Goal: Task Accomplishment & Management: Complete application form

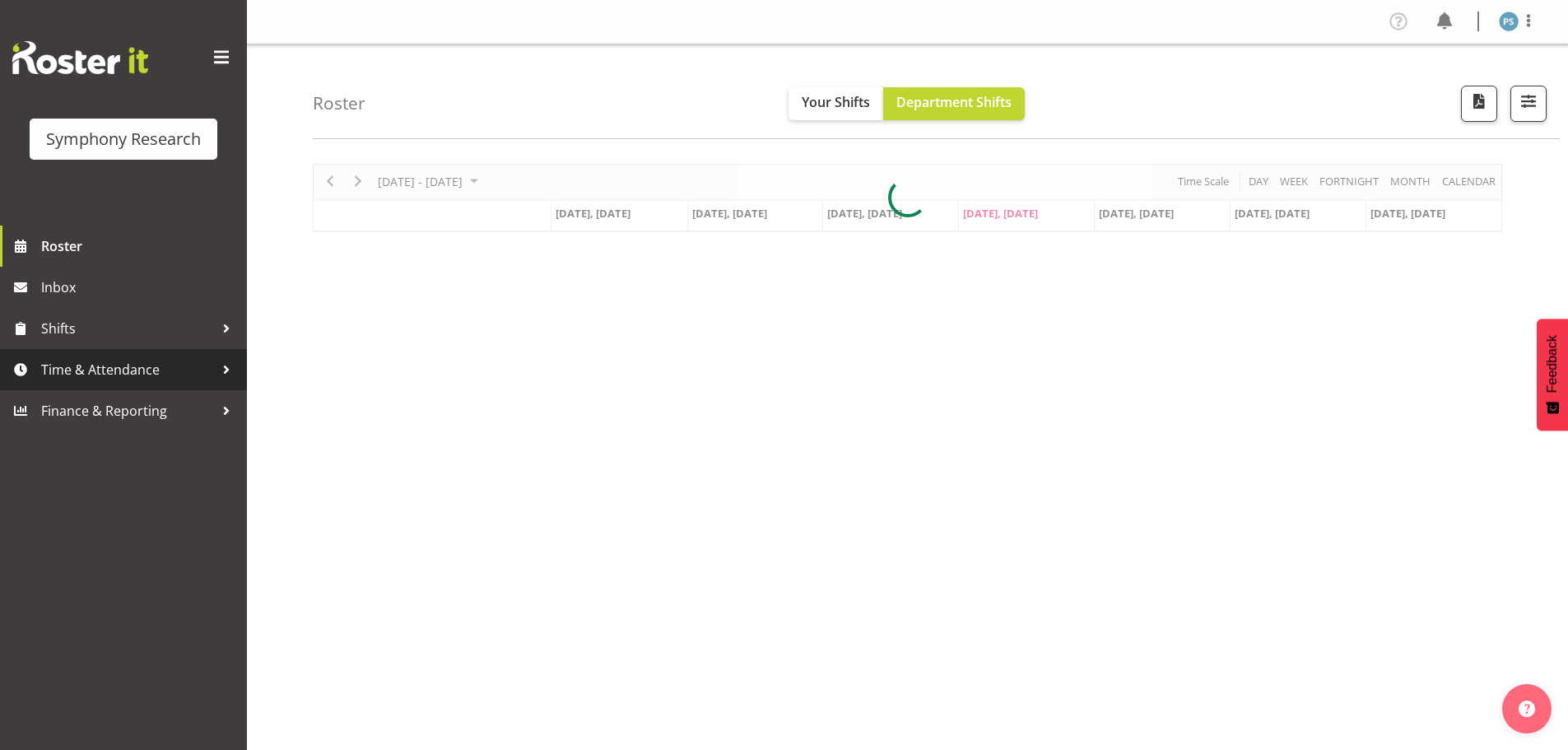
click at [181, 381] on span "Time & Attendance" at bounding box center [127, 370] width 173 height 25
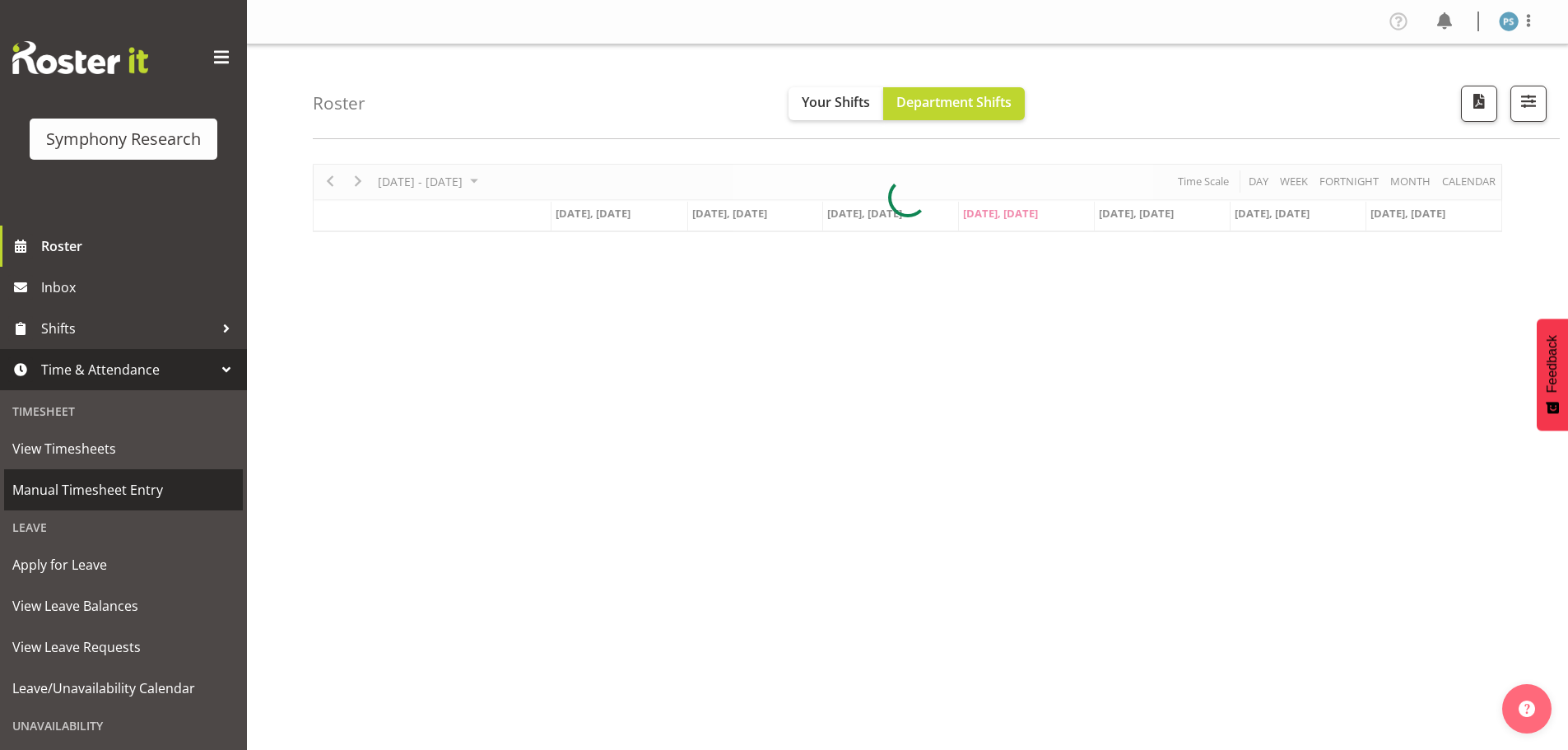
click at [187, 476] on link "Manual Timesheet Entry" at bounding box center [124, 490] width 239 height 41
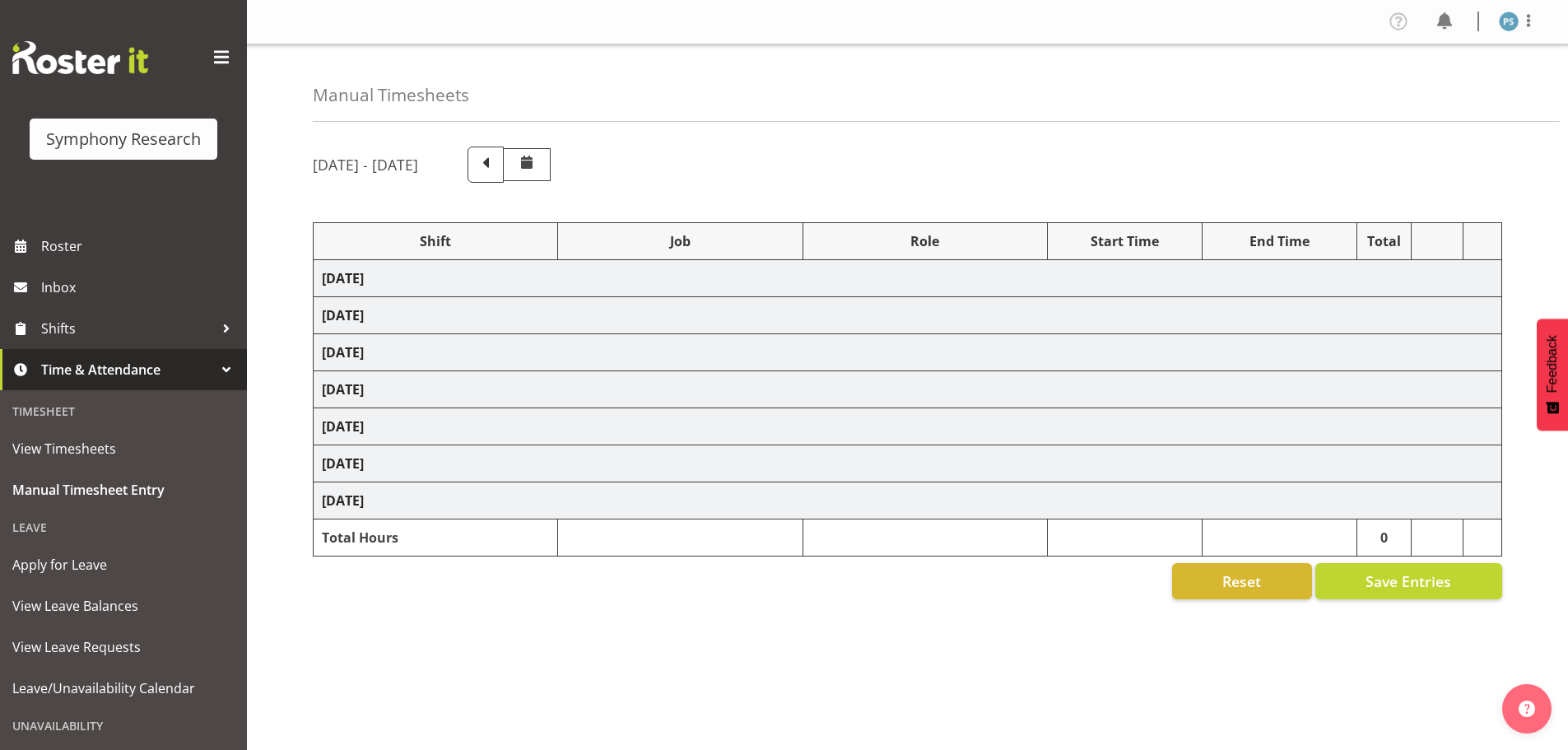
select select "4583"
select select "10527"
select select "4583"
select select "10499"
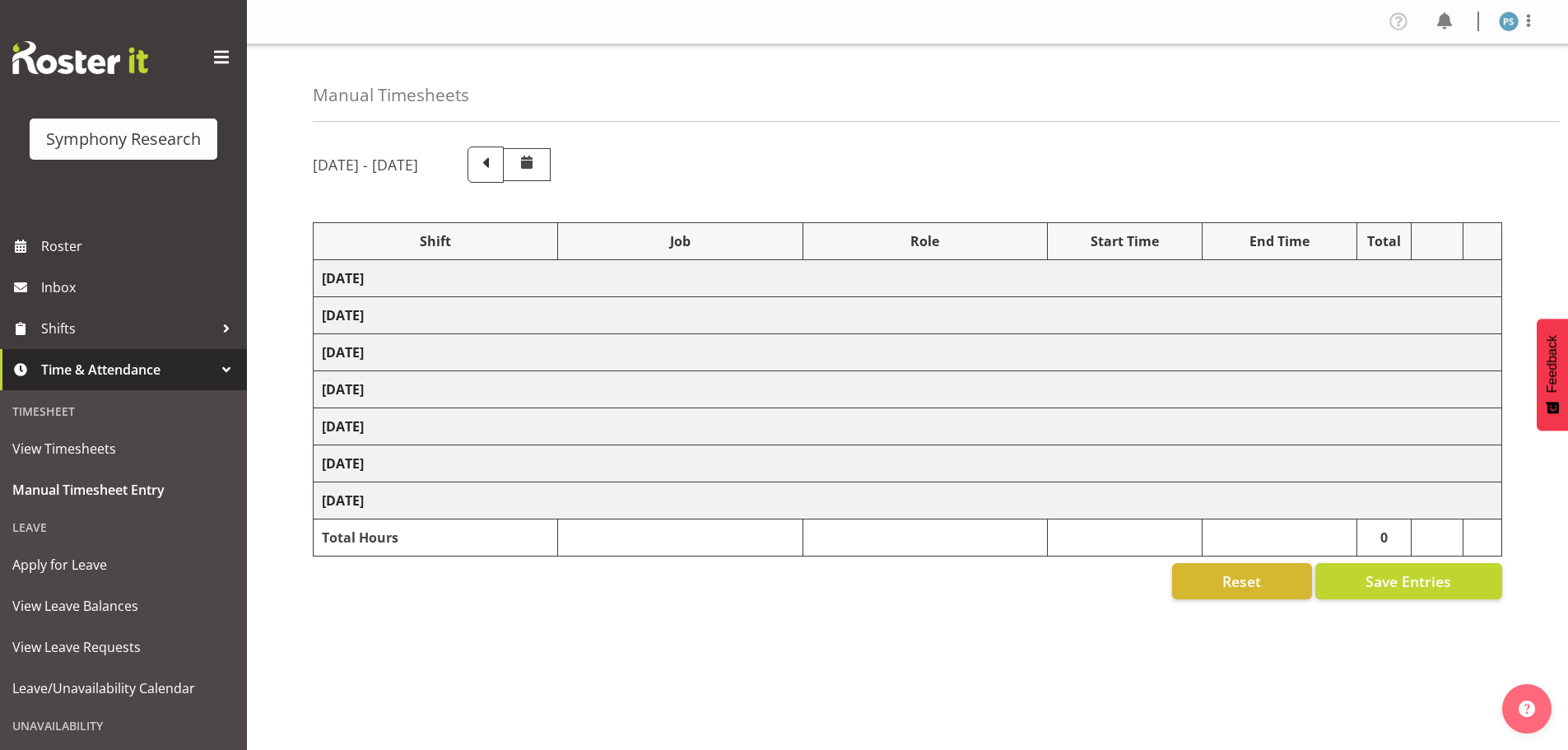
select select "4583"
select select "10527"
select select "4583"
select select "10499"
select select "4583"
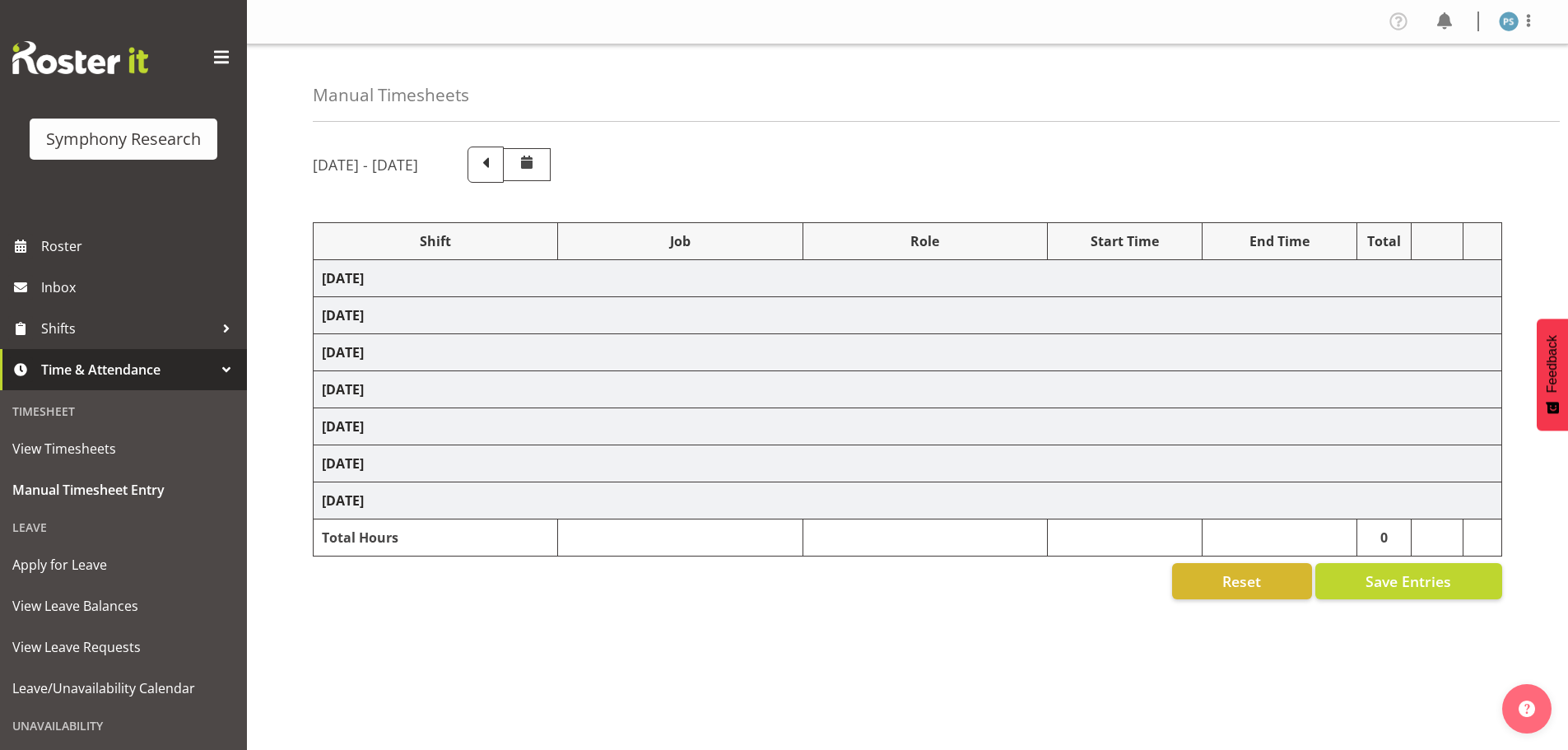
select select "10527"
select select "4583"
select select "10499"
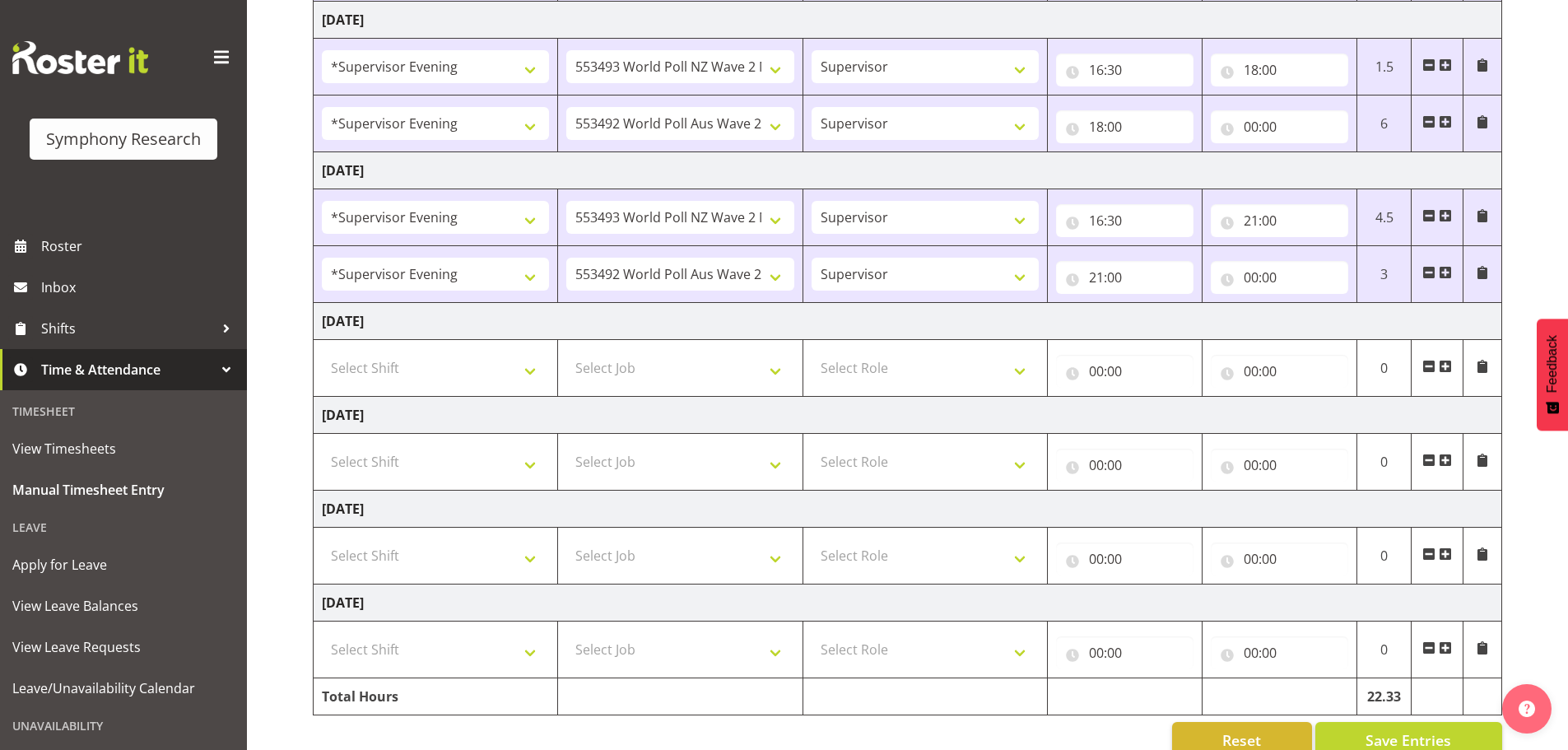
scroll to position [494, 0]
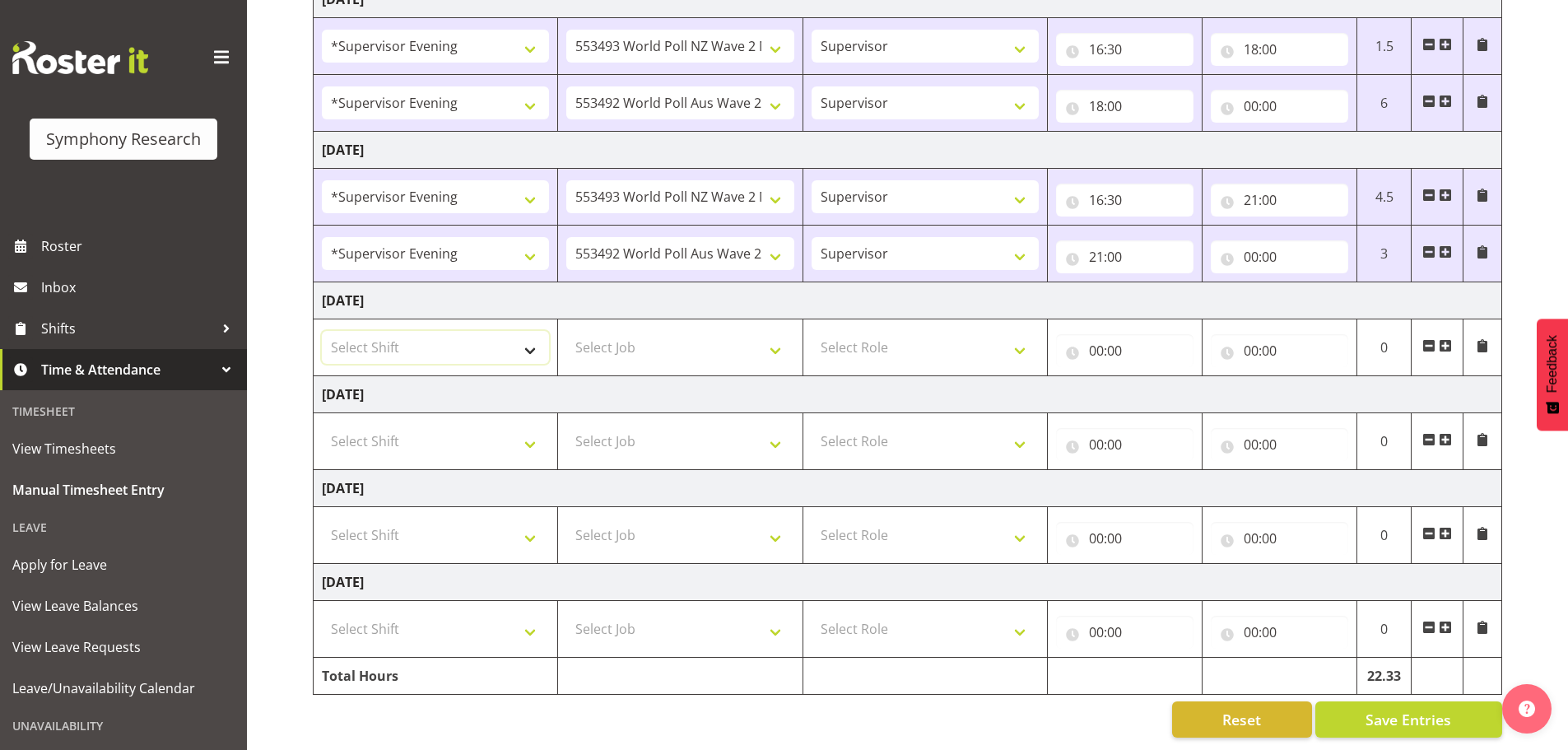
click at [537, 338] on select "Select Shift !!Weekend Residential (Roster IT Shift Label) *Business 9/10am ~ 4…" at bounding box center [434, 348] width 227 height 33
select select "4583"
click at [321, 331] on select "Select Shift !!Weekend Residential (Roster IT Shift Label) *Business 9/10am ~ 4…" at bounding box center [434, 348] width 227 height 33
click at [779, 343] on select "Select Job 550060 IF Admin 553492 World Poll Aus Wave 2 Main 2025 553493 World …" at bounding box center [680, 348] width 227 height 33
select select "715"
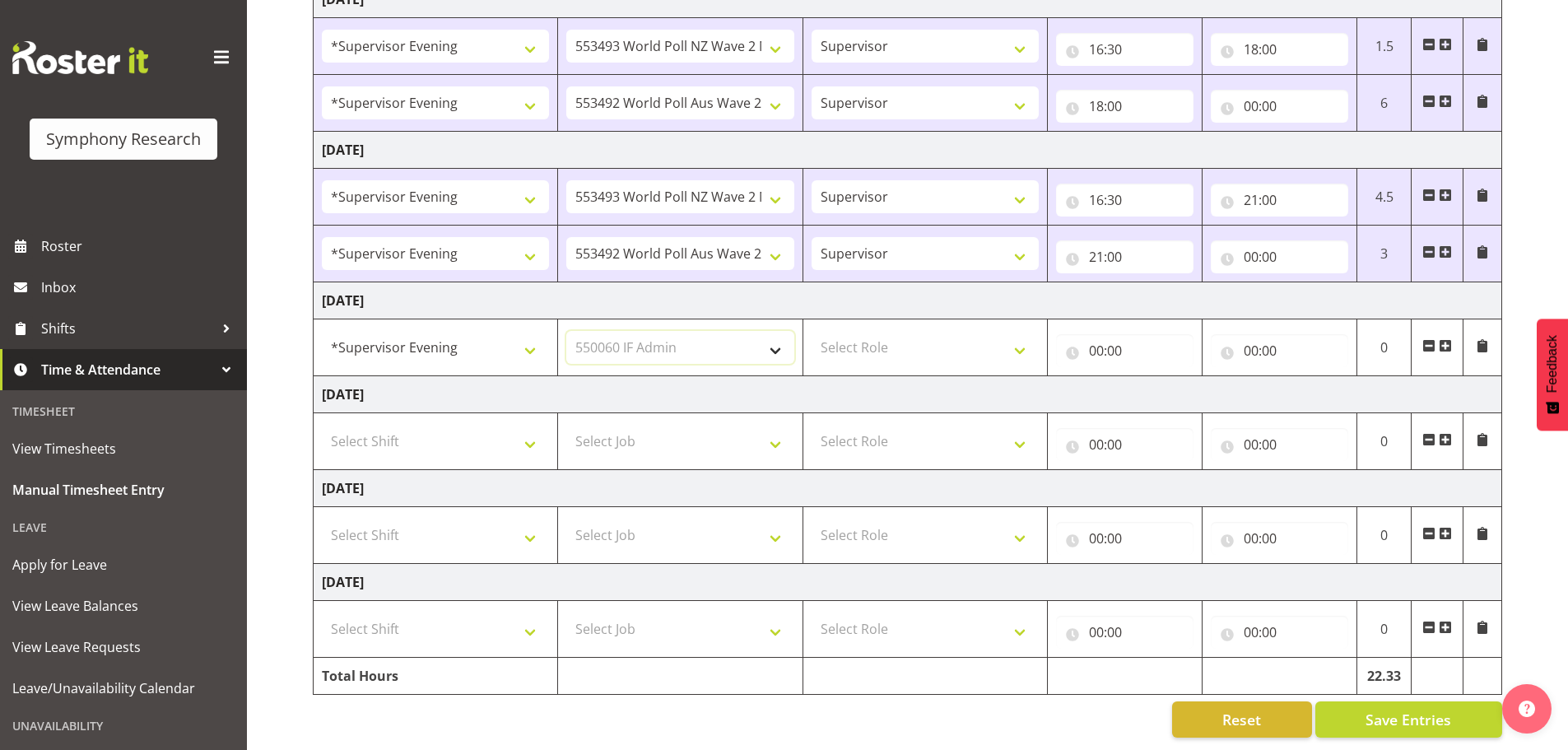
click at [567, 331] on select "Select Job 550060 IF Admin 553492 World Poll Aus Wave 2 Main 2025 553493 World …" at bounding box center [680, 348] width 227 height 33
click at [1023, 343] on select "Select Role Supervisor Briefing Interviewing" at bounding box center [925, 348] width 227 height 33
select select "45"
click at [812, 331] on select "Select Role Supervisor Briefing Interviewing" at bounding box center [925, 348] width 227 height 33
click at [1099, 343] on input "00:00" at bounding box center [1125, 351] width 138 height 33
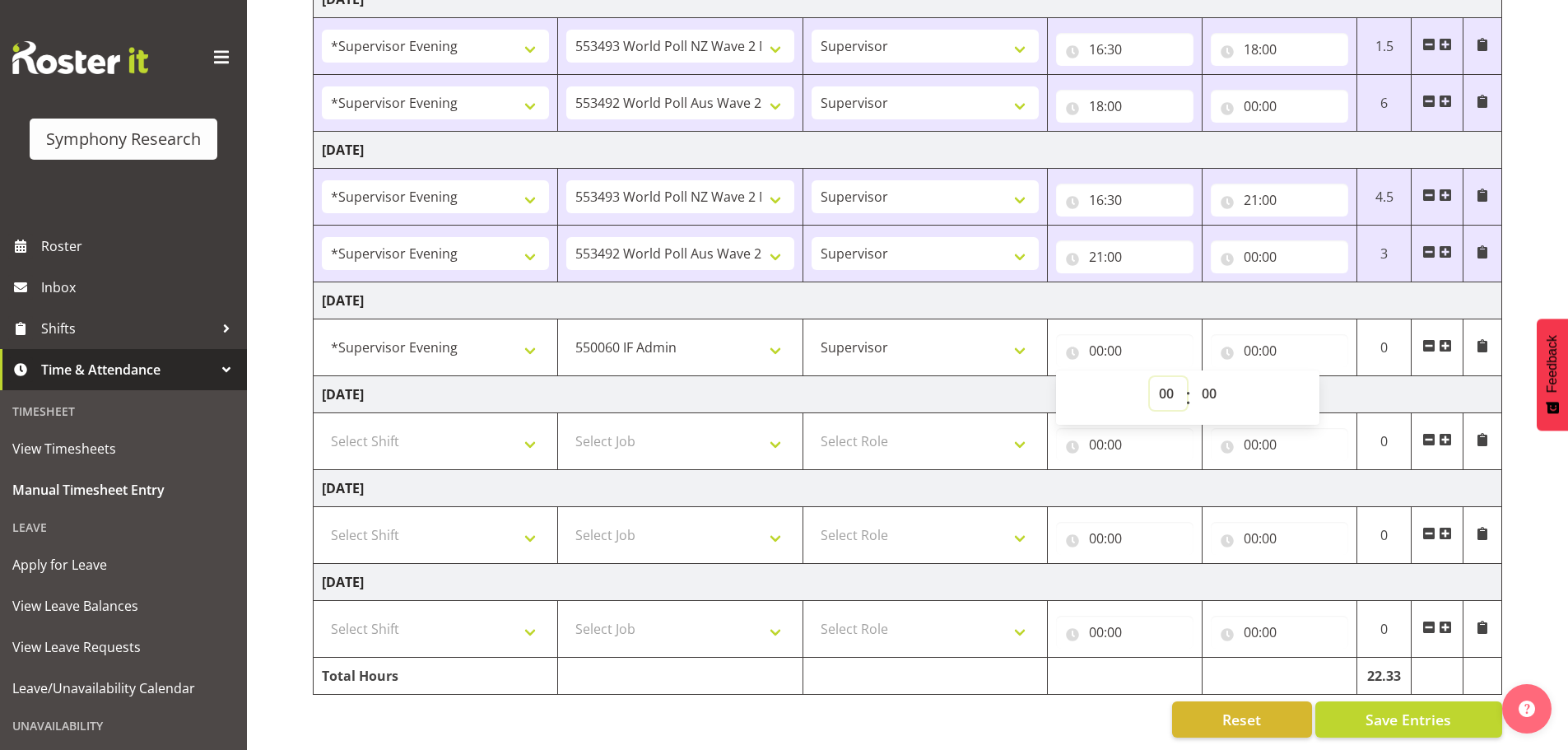
click at [1169, 388] on select "00 01 02 03 04 05 06 07 08 09 10 11 12 13 14 15 16 17 18 19 20 21 22 23" at bounding box center [1169, 393] width 37 height 33
select select "15"
click at [1150, 377] on select "00 01 02 03 04 05 06 07 08 09 10 11 12 13 14 15 16 17 18 19 20 21 22 23" at bounding box center [1169, 393] width 37 height 33
type input "15:00"
click at [1211, 385] on select "00 01 02 03 04 05 06 07 08 09 10 11 12 13 14 15 16 17 18 19 20 21 22 23 24 25 2…" at bounding box center [1211, 393] width 37 height 33
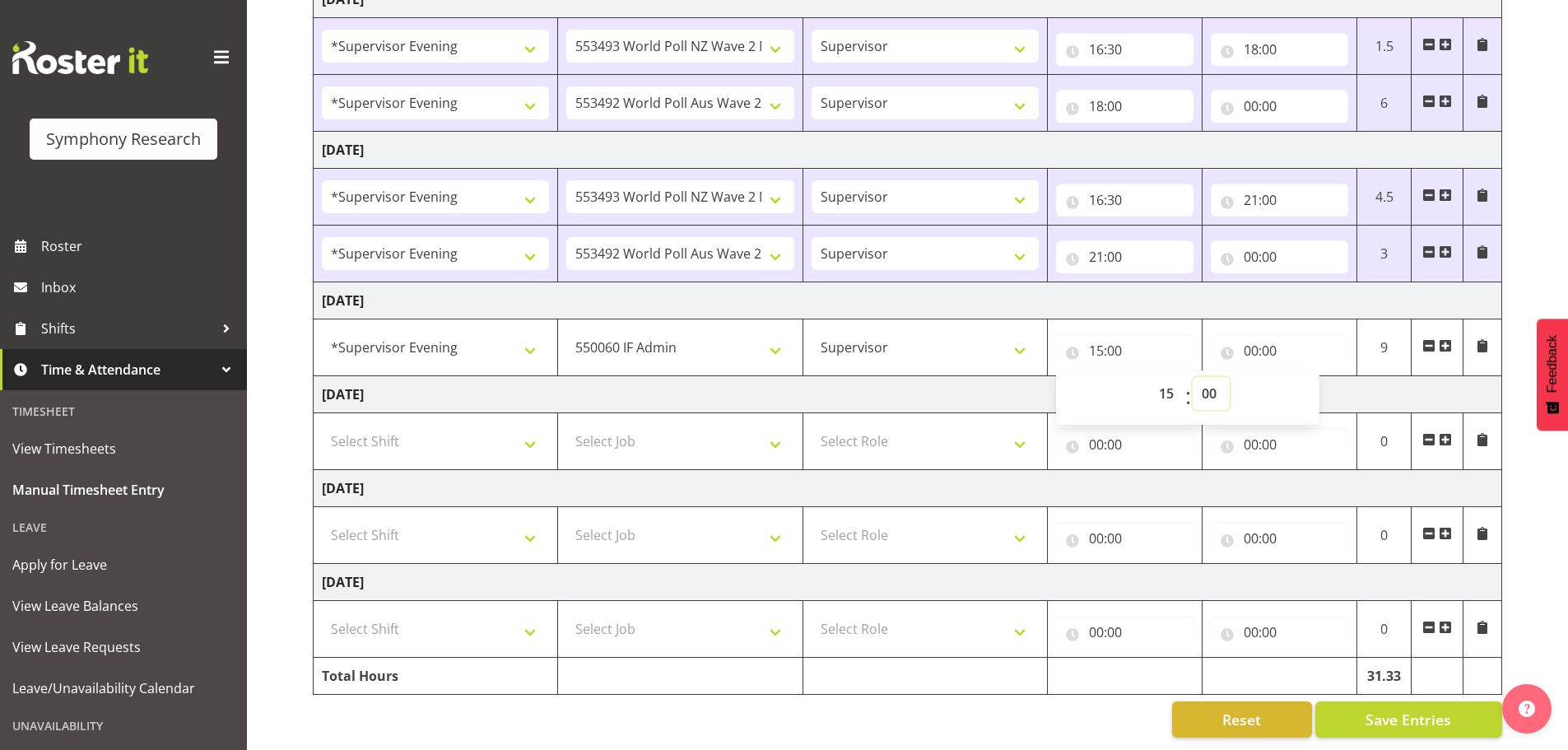
select select "45"
click at [1193, 377] on select "00 01 02 03 04 05 06 07 08 09 10 11 12 13 14 15 16 17 18 19 20 21 22 23 24 25 2…" at bounding box center [1211, 393] width 37 height 33
type input "15:45"
click at [1249, 345] on input "00:00" at bounding box center [1279, 351] width 138 height 33
click at [1323, 386] on select "00 01 02 03 04 05 06 07 08 09 10 11 12 13 14 15 16 17 18 19 20 21 22 23" at bounding box center [1323, 393] width 37 height 33
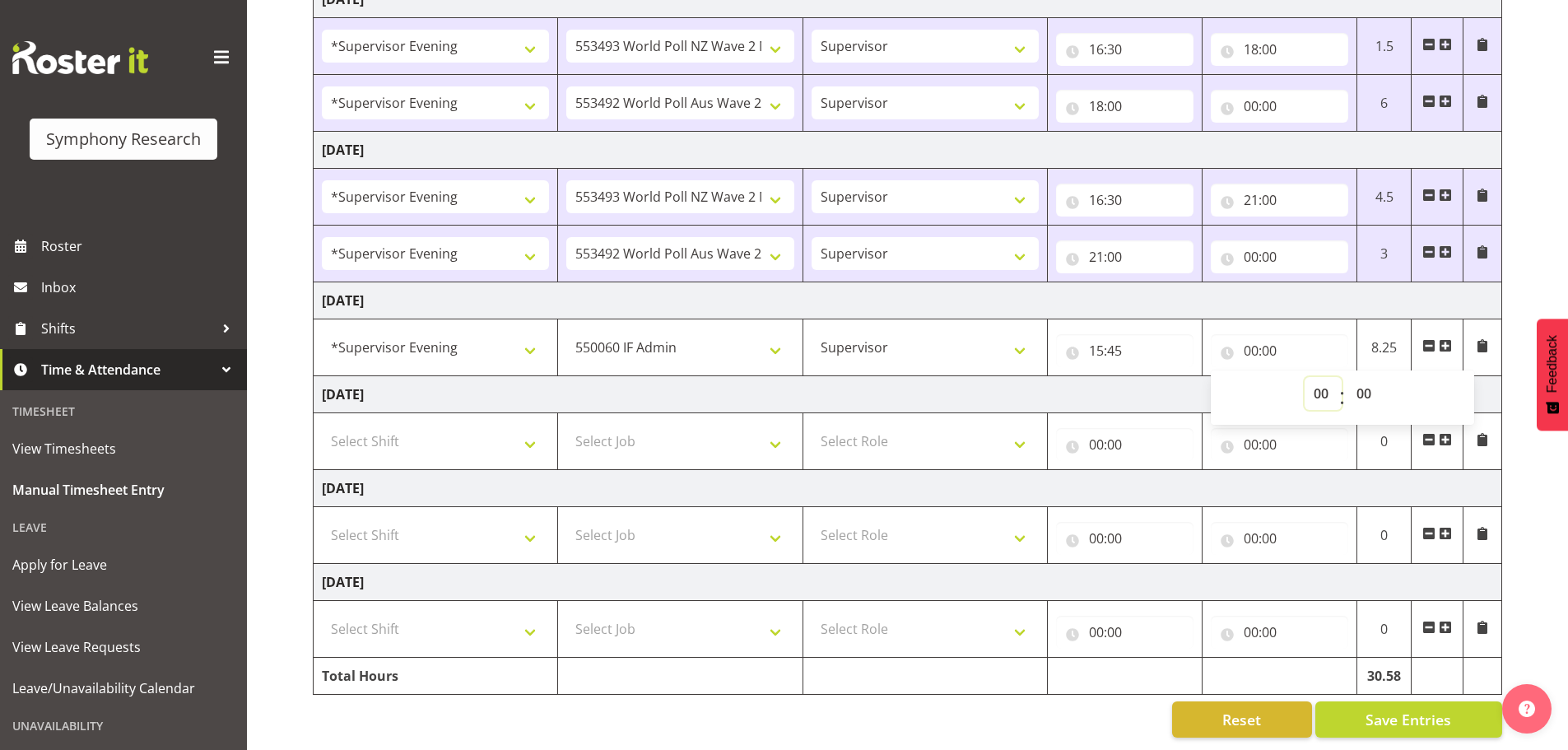
select select "16"
click at [1304, 377] on select "00 01 02 03 04 05 06 07 08 09 10 11 12 13 14 15 16 17 18 19 20 21 22 23" at bounding box center [1323, 393] width 37 height 33
type input "16:00"
click at [1442, 339] on span at bounding box center [1445, 345] width 13 height 13
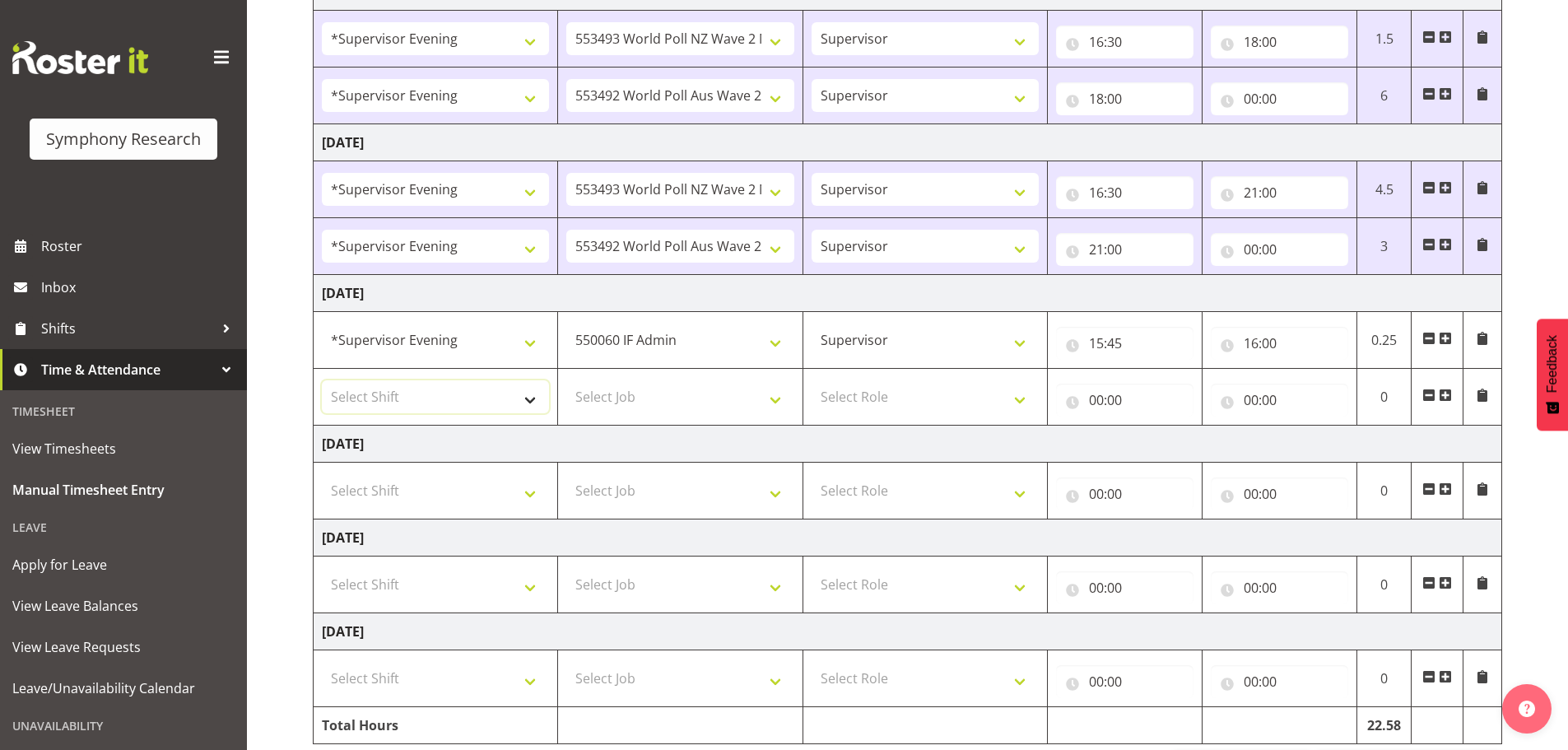
click at [528, 400] on select "Select Shift !!Weekend Residential (Roster IT Shift Label) *Business 9/10am ~ 4…" at bounding box center [434, 397] width 227 height 33
select select "4583"
click at [321, 380] on select "Select Shift !!Weekend Residential (Roster IT Shift Label) *Business 9/10am ~ 4…" at bounding box center [434, 397] width 227 height 33
click at [773, 407] on select "Select Job 550060 IF Admin 553492 World Poll Aus Wave 2 Main 2025 553493 World …" at bounding box center [680, 397] width 227 height 33
select select "10527"
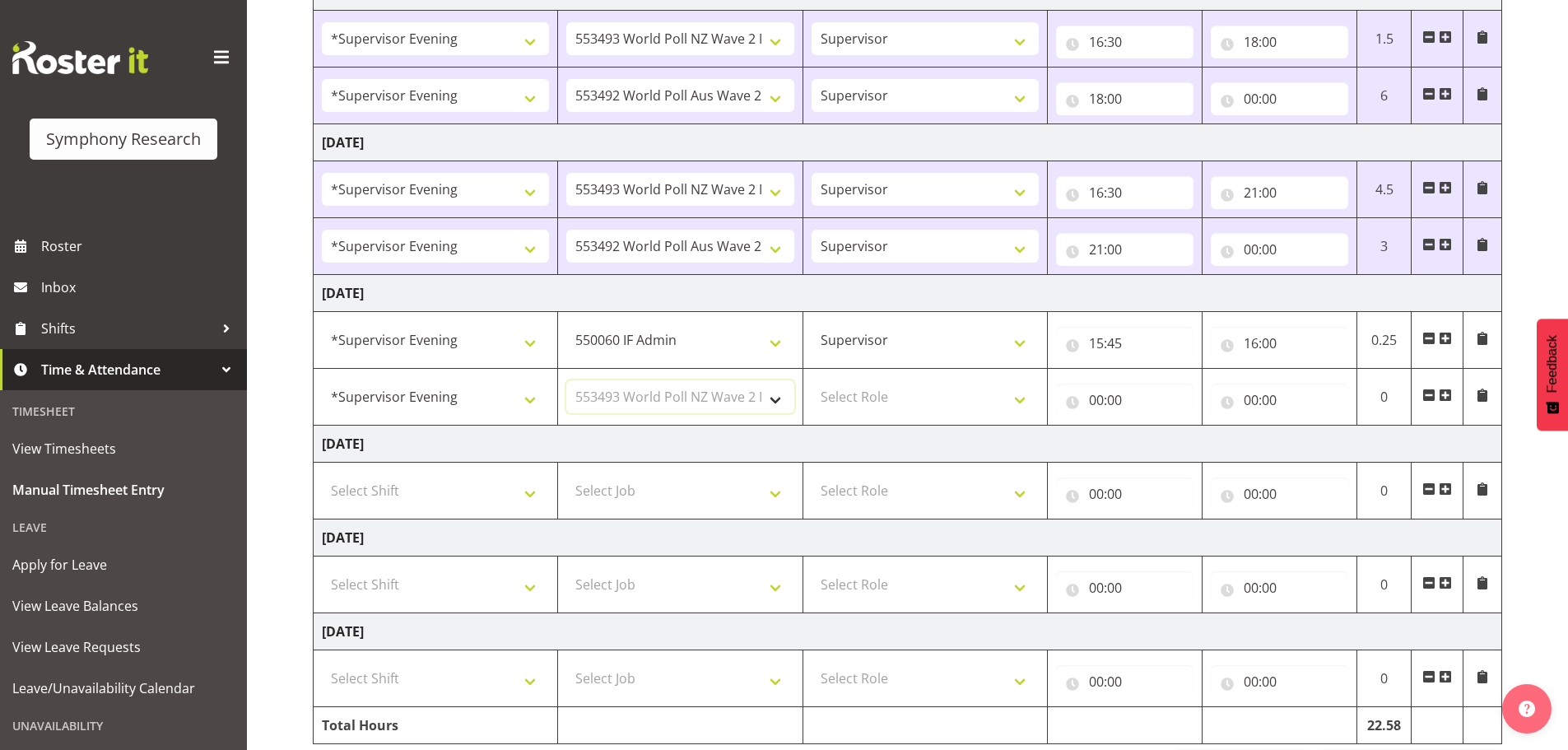
click at [567, 380] on select "Select Job 550060 IF Admin 553492 World Poll Aus Wave 2 Main 2025 553493 World …" at bounding box center [680, 397] width 227 height 33
click at [1030, 394] on select "Select Role Supervisor Briefing Interviewing" at bounding box center [925, 397] width 227 height 33
select select "45"
click at [812, 380] on select "Select Role Supervisor Briefing Interviewing" at bounding box center [925, 397] width 227 height 33
click at [1096, 403] on input "00:00" at bounding box center [1125, 400] width 138 height 33
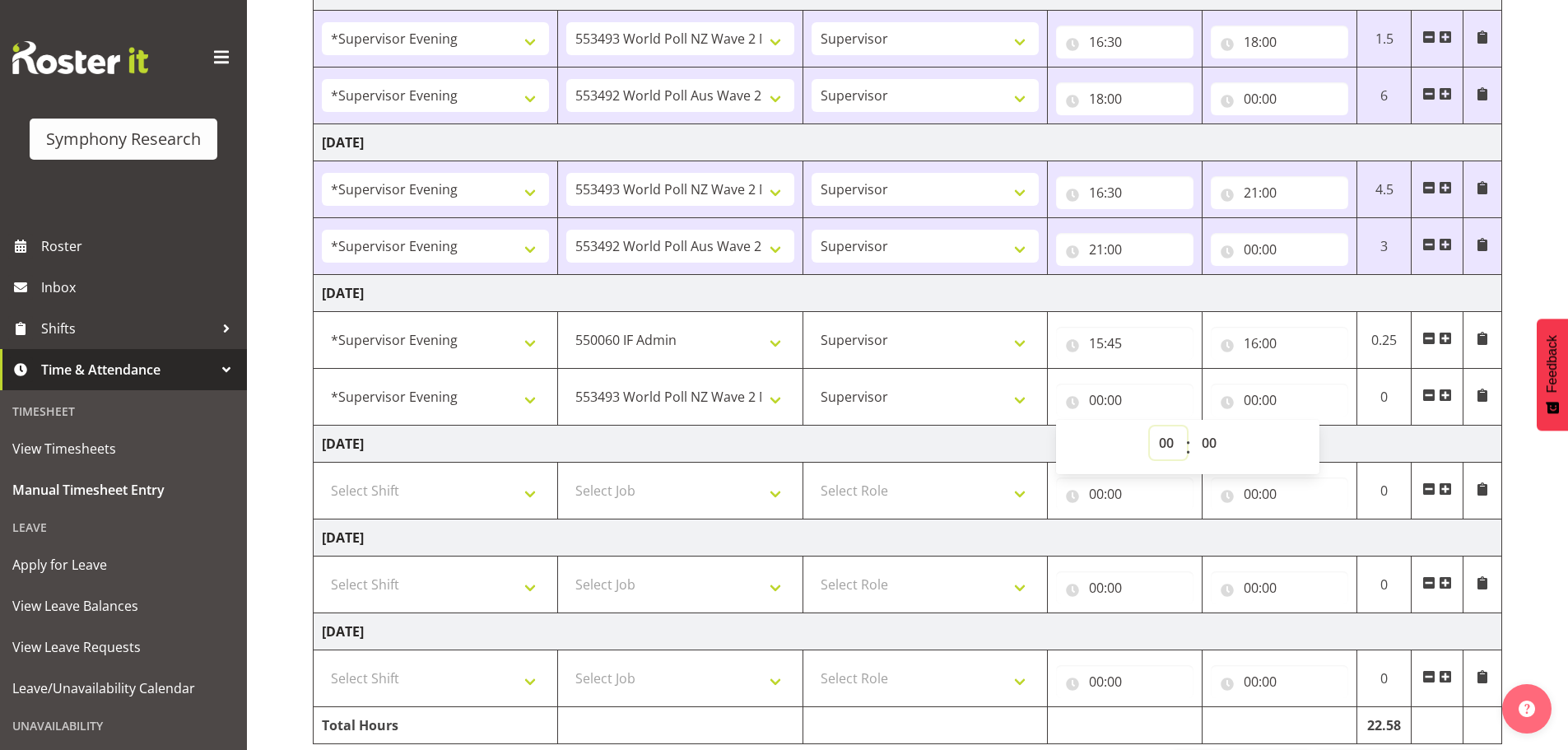
click at [1171, 448] on select "00 01 02 03 04 05 06 07 08 09 10 11 12 13 14 15 16 17 18 19 20 21 22 23" at bounding box center [1169, 443] width 37 height 33
select select "16"
click at [1150, 427] on select "00 01 02 03 04 05 06 07 08 09 10 11 12 13 14 15 16 17 18 19 20 21 22 23" at bounding box center [1169, 443] width 37 height 33
type input "16:00"
click at [1208, 438] on select "00 01 02 03 04 05 06 07 08 09 10 11 12 13 14 15 16 17 18 19 20 21 22 23 24 25 2…" at bounding box center [1211, 443] width 37 height 33
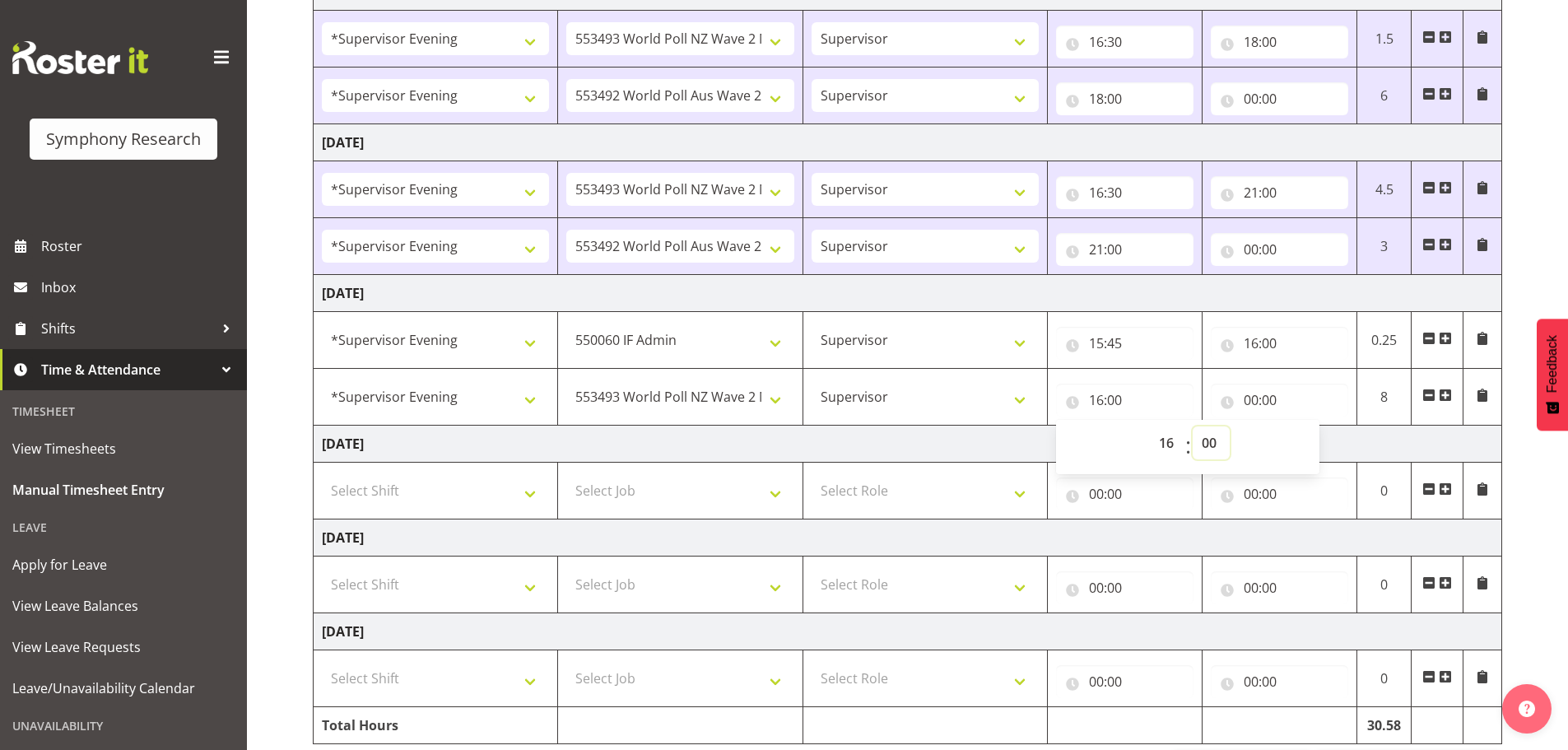
select select "30"
click at [1193, 427] on select "00 01 02 03 04 05 06 07 08 09 10 11 12 13 14 15 16 17 18 19 20 21 22 23 24 25 2…" at bounding box center [1211, 443] width 37 height 33
type input "16:30"
click at [1257, 400] on input "00:00" at bounding box center [1279, 400] width 138 height 33
click at [1322, 443] on select "00 01 02 03 04 05 06 07 08 09 10 11 12 13 14 15 16 17 18 19 20 21 22 23" at bounding box center [1323, 443] width 37 height 33
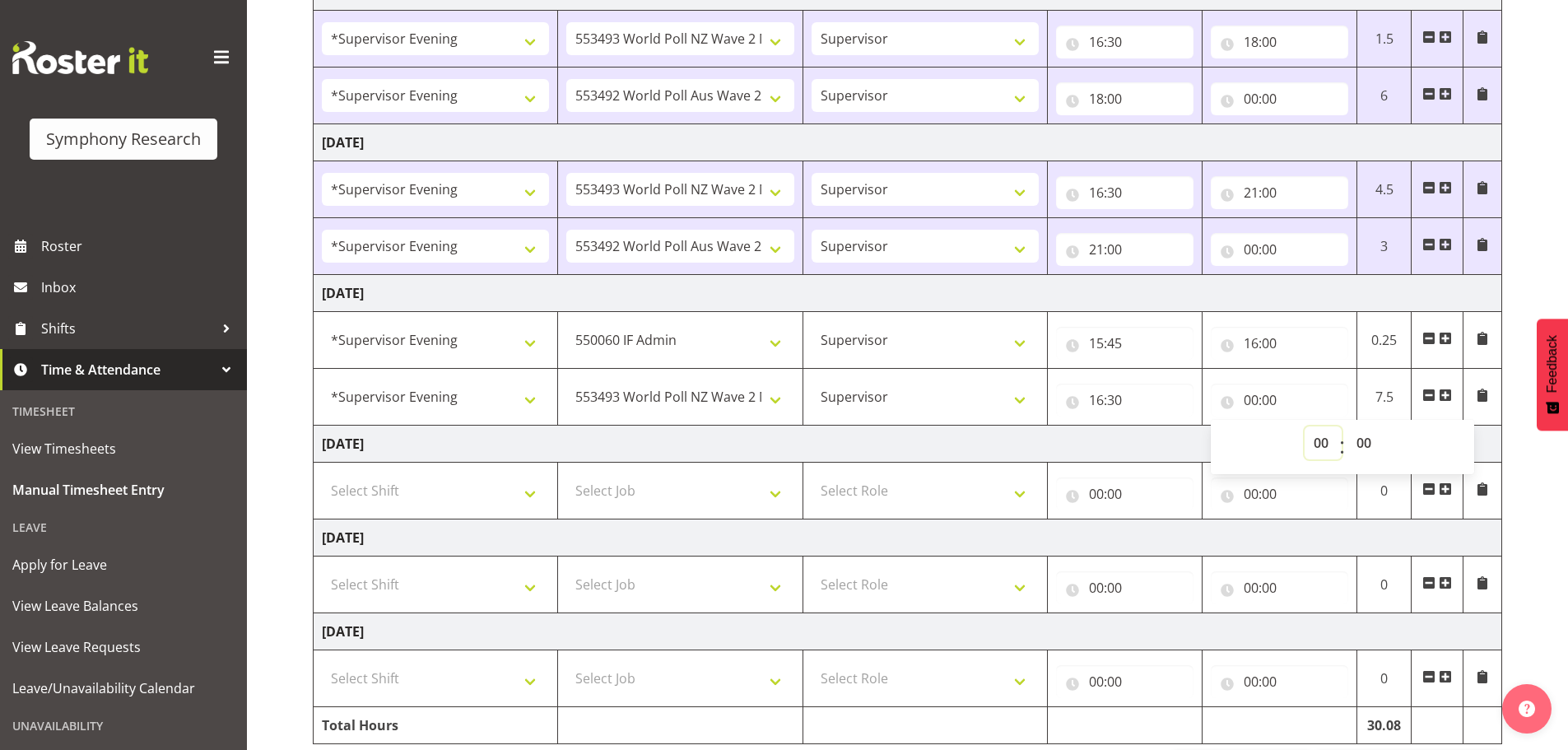
select select "19"
click at [1304, 427] on select "00 01 02 03 04 05 06 07 08 09 10 11 12 13 14 15 16 17 18 19 20 21 22 23" at bounding box center [1323, 443] width 37 height 33
type input "19:00"
click at [1445, 393] on span at bounding box center [1445, 395] width 13 height 13
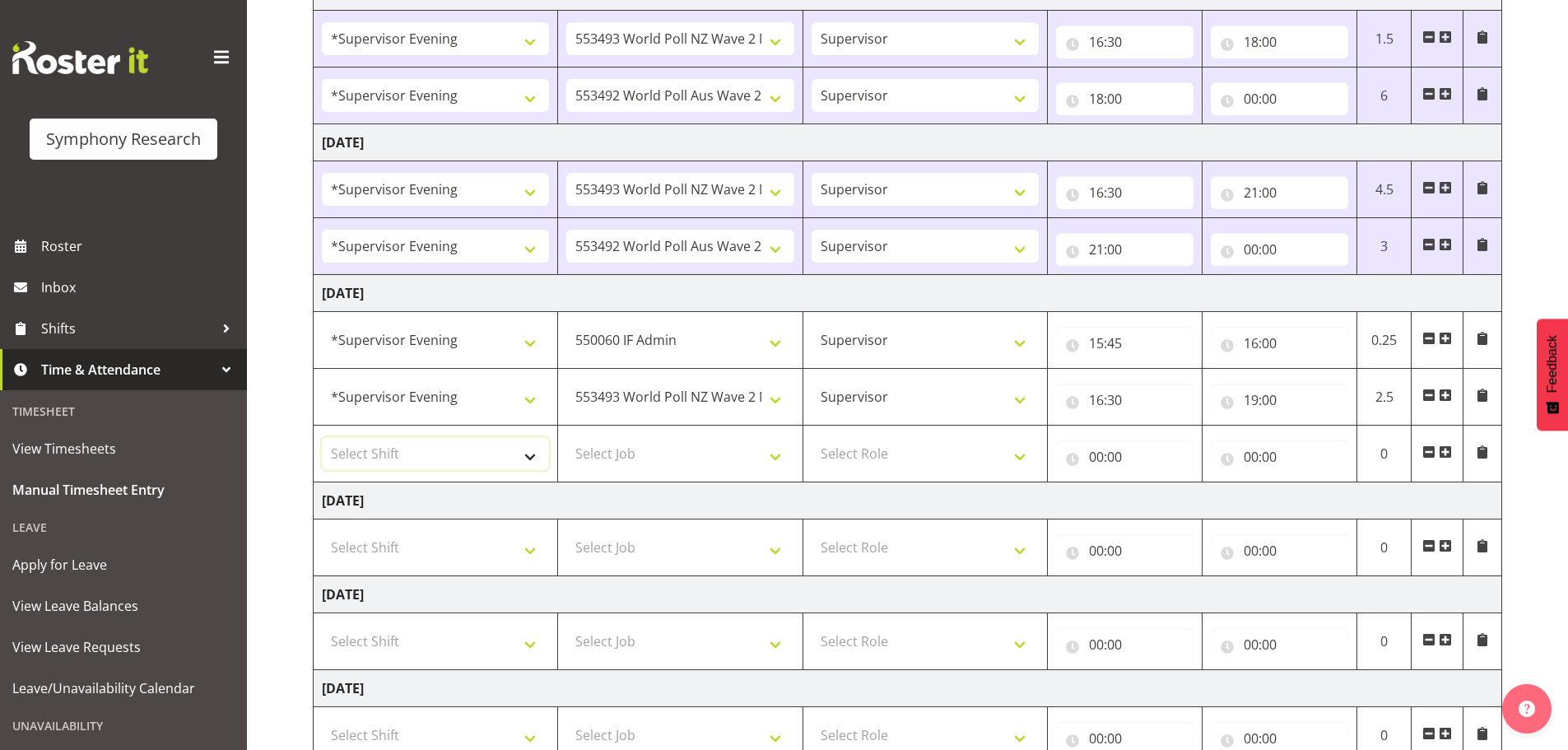
click at [525, 457] on select "Select Shift !!Weekend Residential (Roster IT Shift Label) *Business 9/10am ~ 4…" at bounding box center [434, 454] width 227 height 33
select select "4583"
click at [321, 437] on select "Select Shift !!Weekend Residential (Roster IT Shift Label) *Business 9/10am ~ 4…" at bounding box center [434, 454] width 227 height 33
click at [770, 456] on select "Select Job 550060 IF Admin 553492 World Poll Aus Wave 2 Main 2025 553493 World …" at bounding box center [680, 454] width 227 height 33
select select "10499"
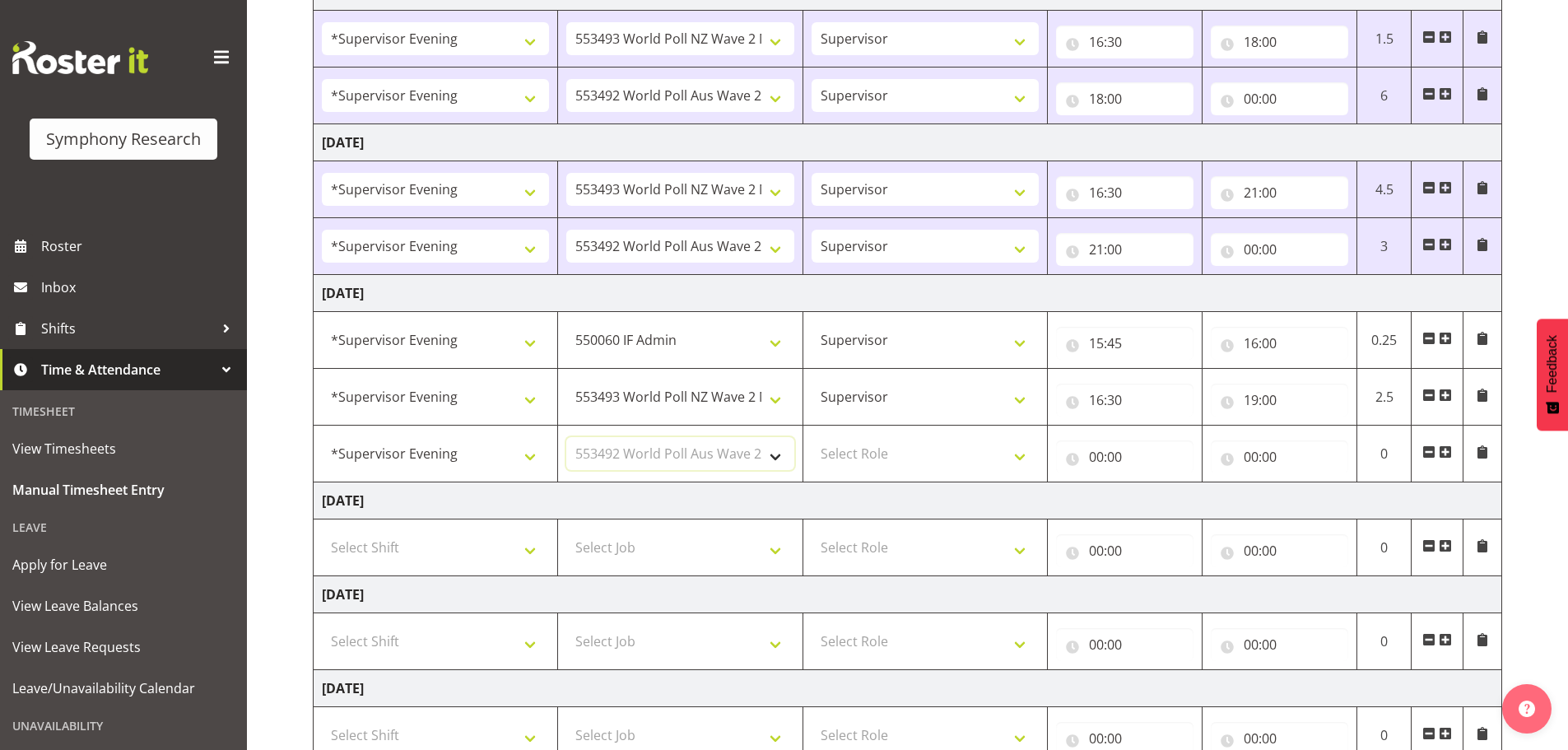
click at [567, 437] on select "Select Job 550060 IF Admin 553492 World Poll Aus Wave 2 Main 2025 553493 World …" at bounding box center [680, 454] width 227 height 33
click at [1021, 460] on select "Select Role Supervisor Briefing Interviewing" at bounding box center [925, 454] width 227 height 33
select select "45"
click at [812, 437] on select "Select Role Supervisor Briefing Interviewing" at bounding box center [925, 454] width 227 height 33
click at [1098, 456] on input "00:00" at bounding box center [1125, 457] width 138 height 33
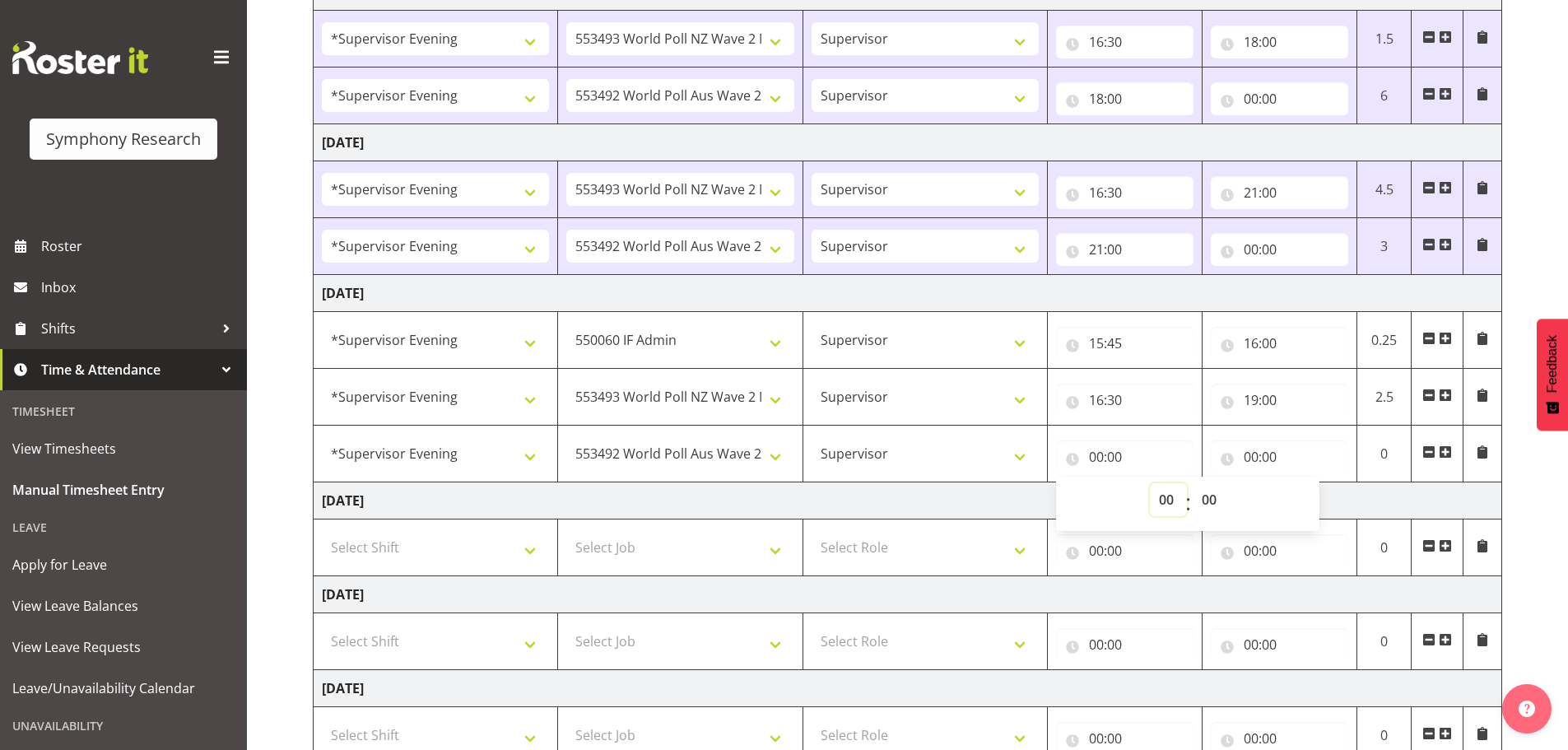
click at [1170, 501] on select "00 01 02 03 04 05 06 07 08 09 10 11 12 13 14 15 16 17 18 19 20 21 22 23" at bounding box center [1169, 500] width 37 height 33
select select "19"
click at [1150, 484] on select "00 01 02 03 04 05 06 07 08 09 10 11 12 13 14 15 16 17 18 19 20 21 22 23" at bounding box center [1169, 500] width 37 height 33
type input "19:00"
click at [1248, 453] on input "00:00" at bounding box center [1279, 457] width 138 height 33
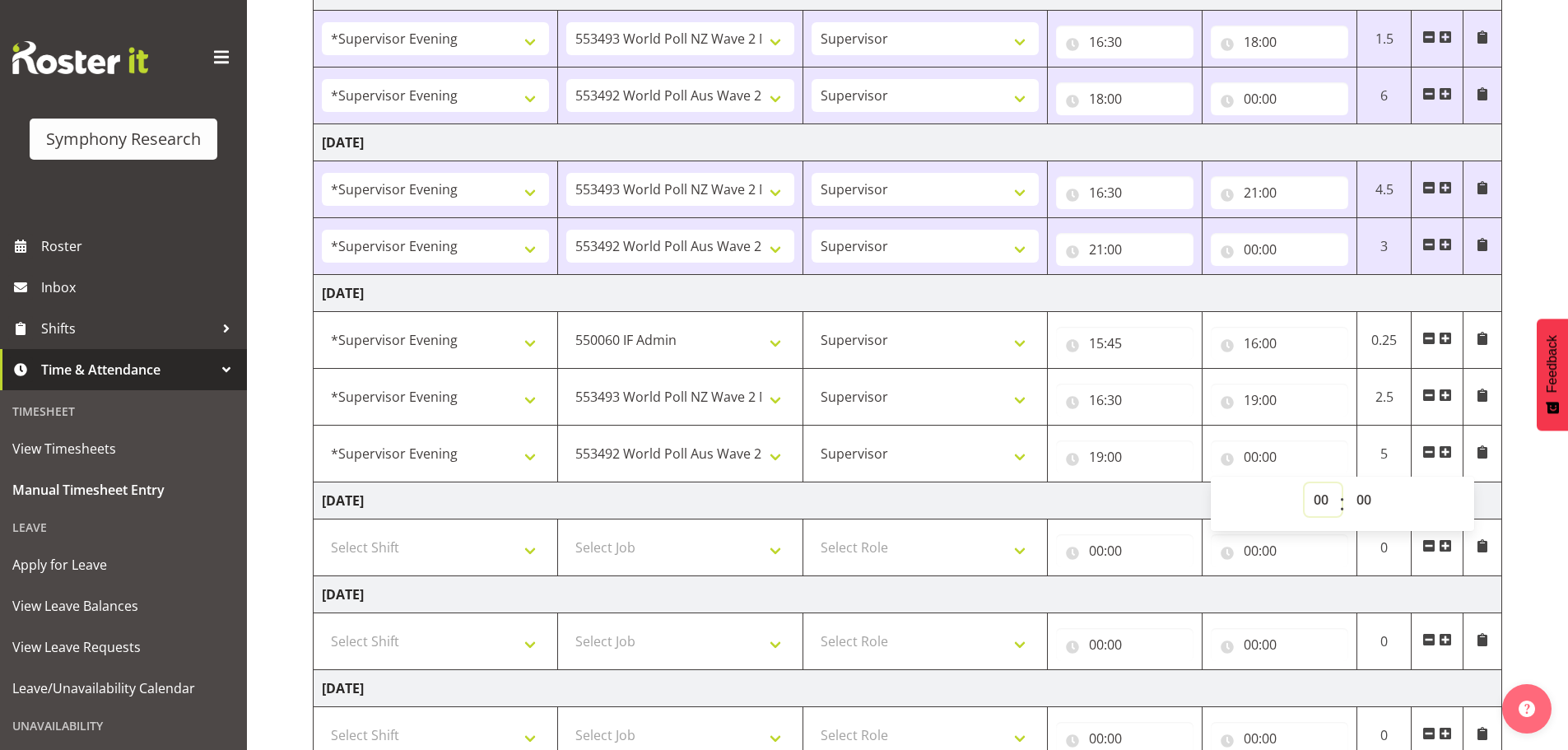
click at [1322, 499] on select "00 01 02 03 04 05 06 07 08 09 10 11 12 13 14 15 16 17 18 19 20 21 22 23" at bounding box center [1323, 500] width 37 height 33
select select "23"
click at [1304, 484] on select "00 01 02 03 04 05 06 07 08 09 10 11 12 13 14 15 16 17 18 19 20 21 22 23" at bounding box center [1323, 500] width 37 height 33
type input "23:00"
click at [1362, 499] on select "00 01 02 03 04 05 06 07 08 09 10 11 12 13 14 15 16 17 18 19 20 21 22 23 24 25 2…" at bounding box center [1366, 500] width 37 height 33
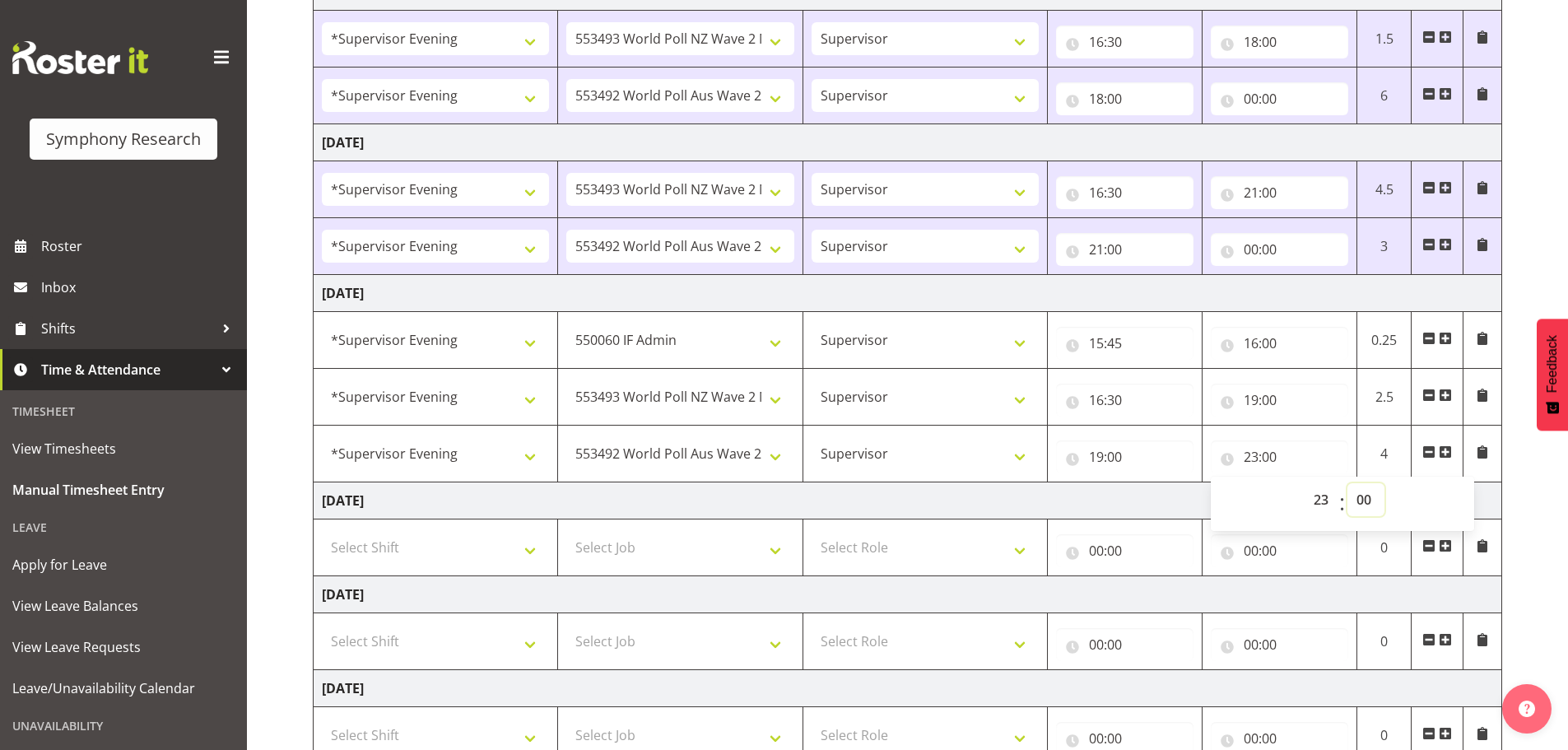
select select "15"
click at [1347, 484] on select "00 01 02 03 04 05 06 07 08 09 10 11 12 13 14 15 16 17 18 19 20 21 22 23 24 25 2…" at bounding box center [1366, 500] width 37 height 33
type input "23:15"
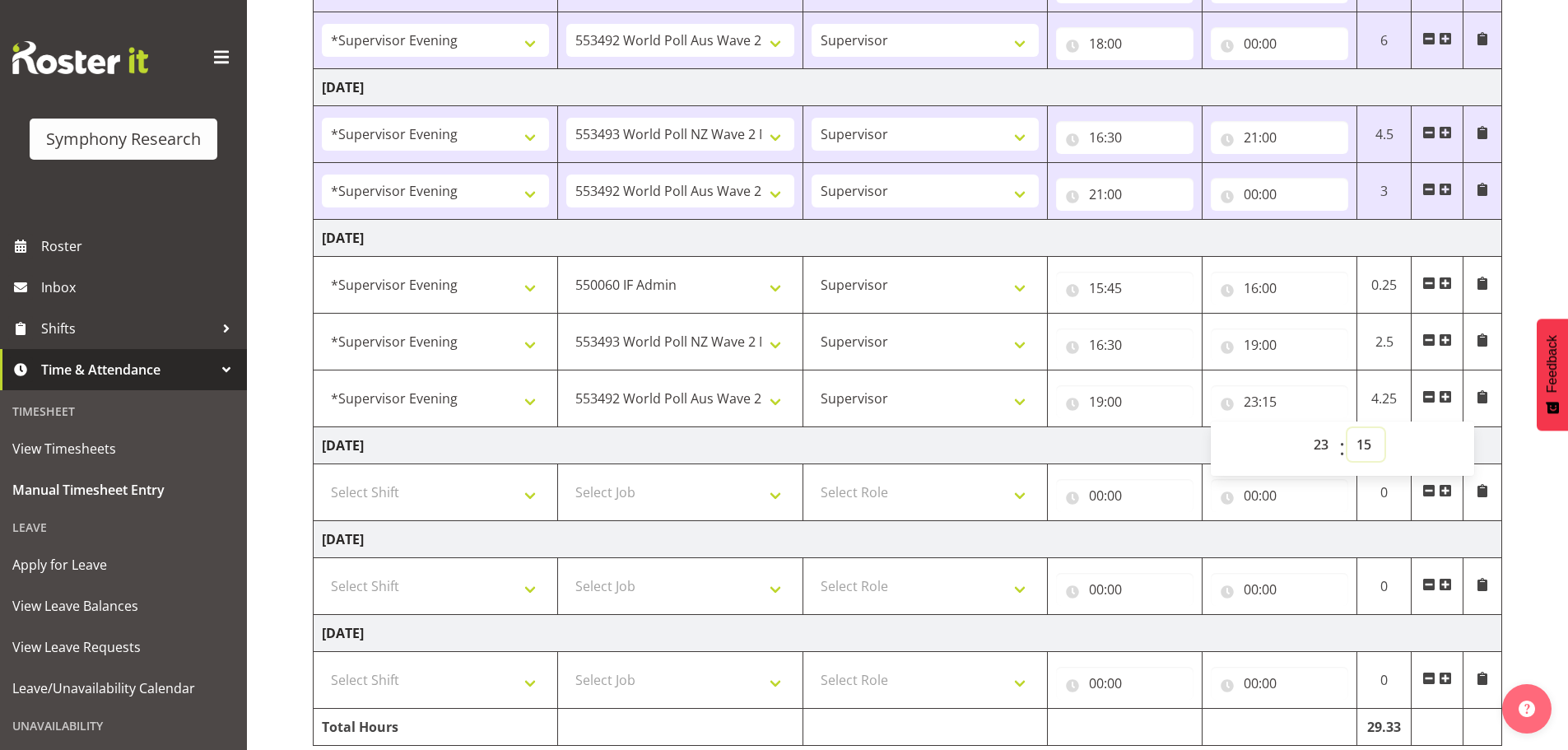
scroll to position [612, 0]
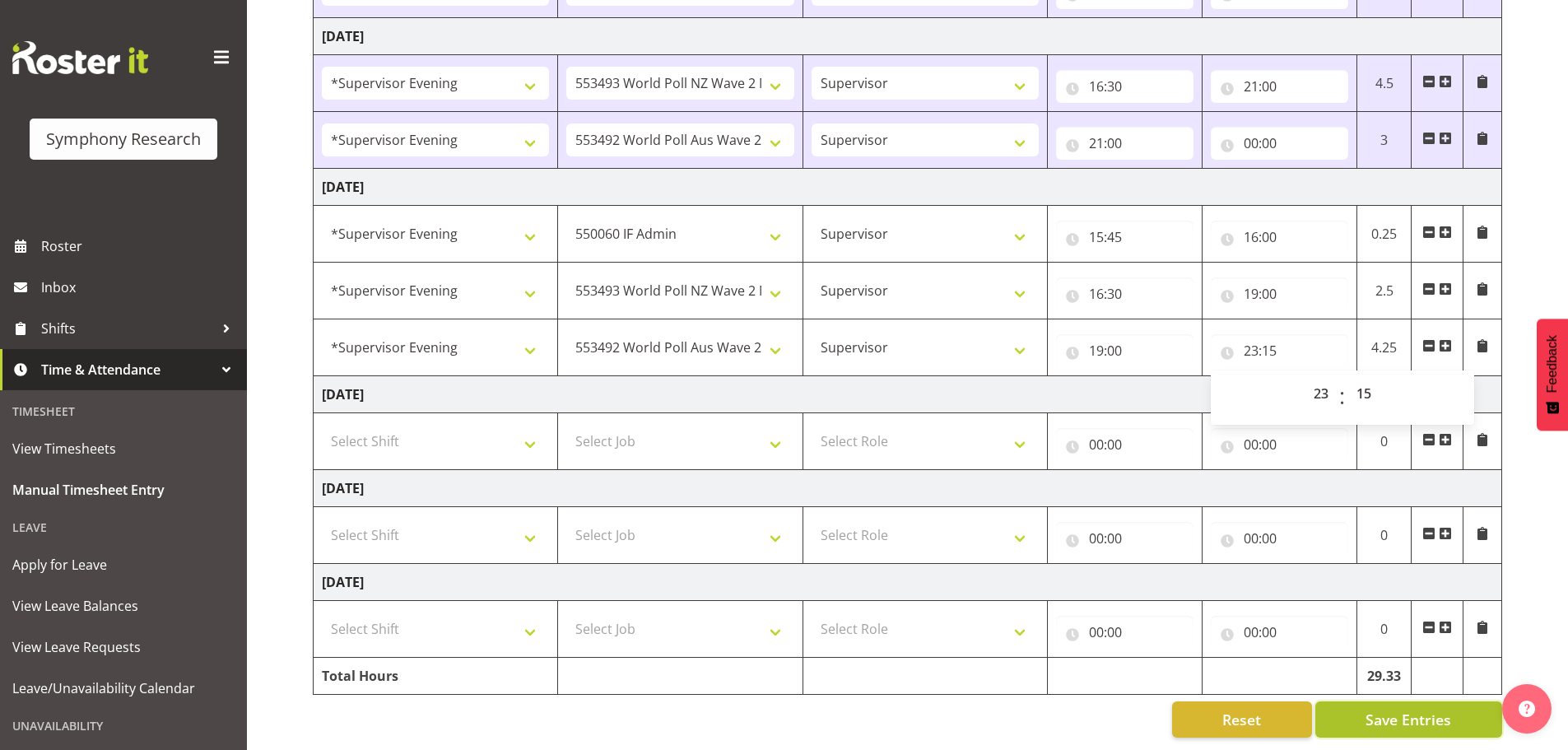
click at [1412, 709] on span "Save Entries" at bounding box center [1409, 719] width 86 height 21
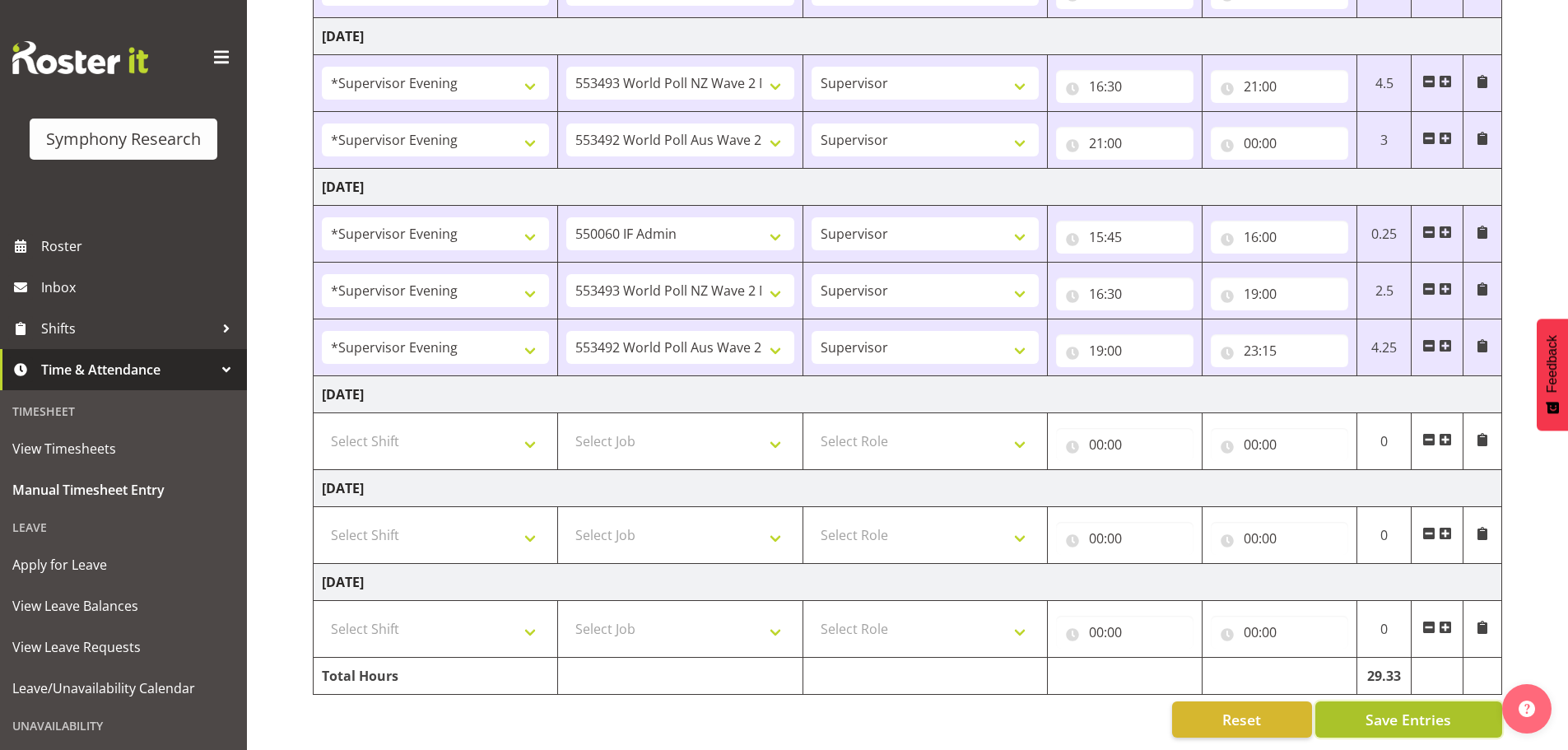
click at [1412, 712] on span "Save Entries" at bounding box center [1409, 719] width 86 height 21
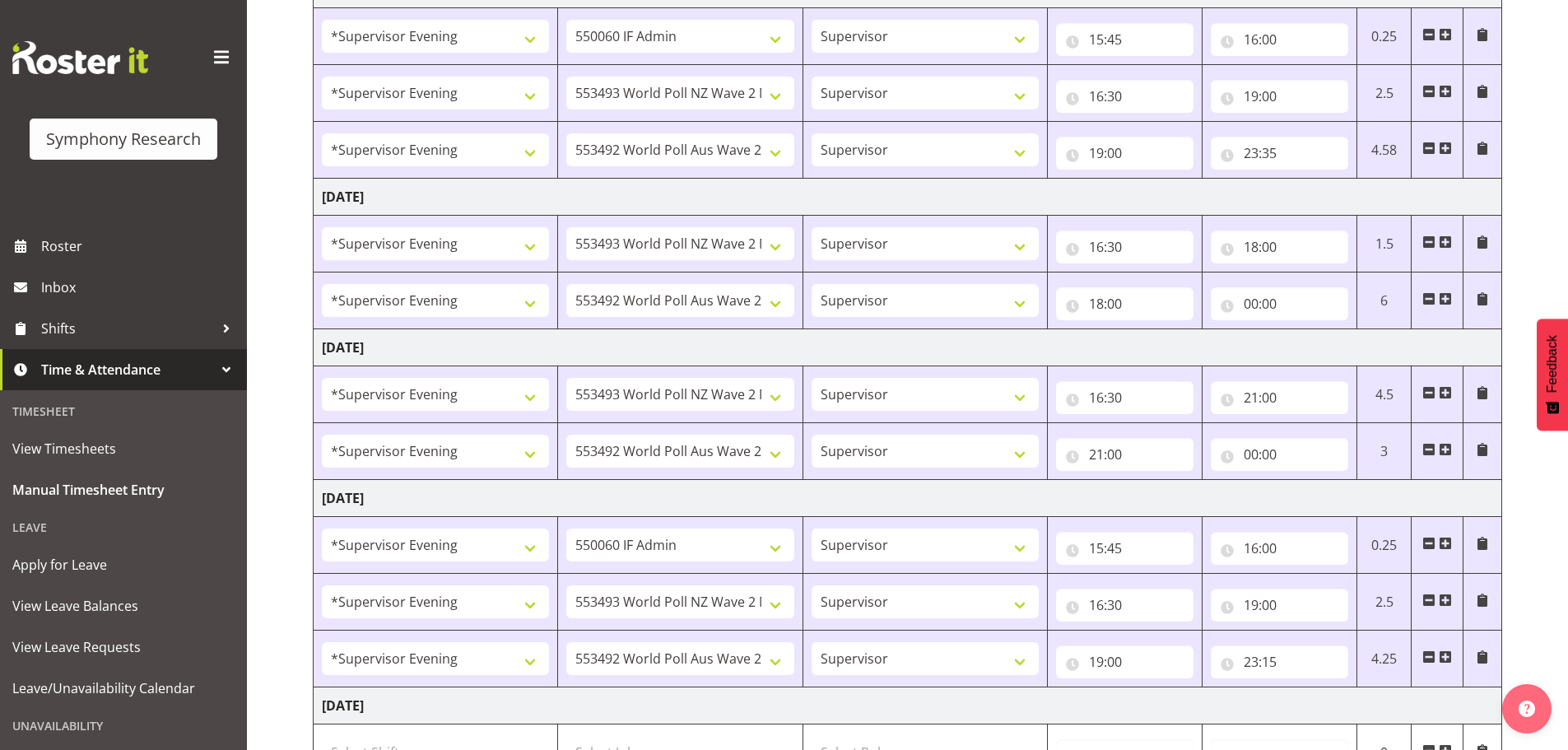
scroll to position [0, 0]
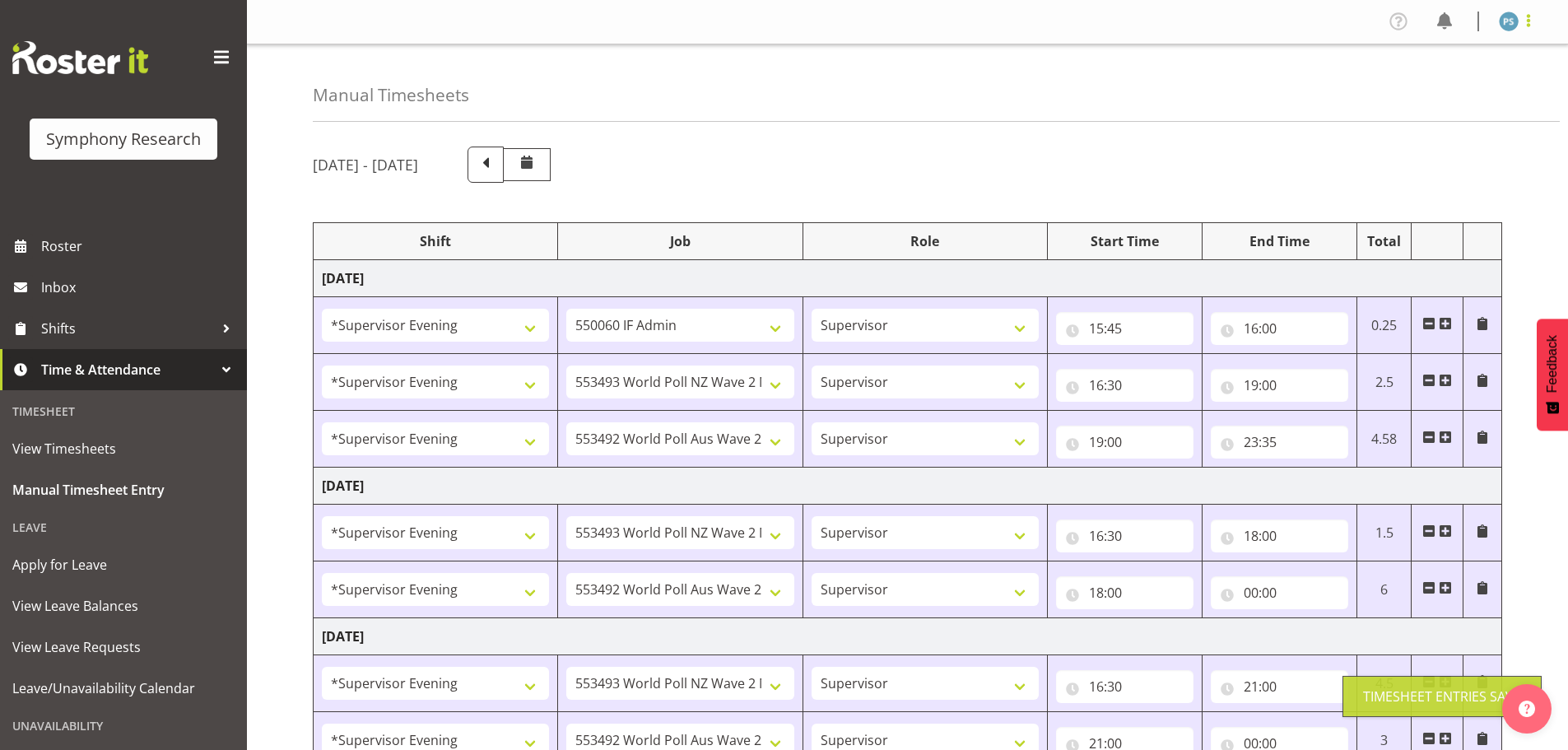
click at [1532, 20] on span at bounding box center [1529, 20] width 20 height 20
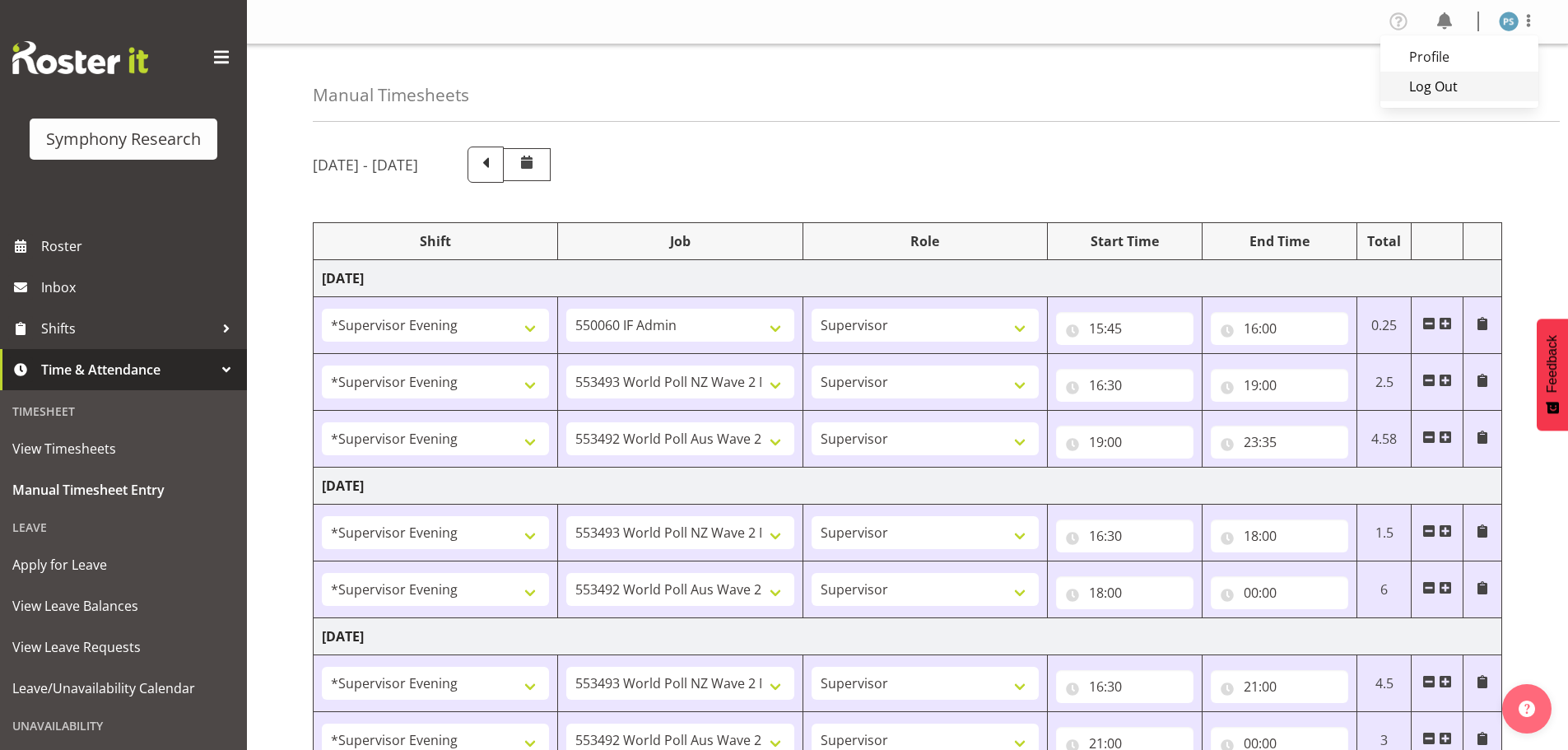
click at [1483, 78] on link "Log Out" at bounding box center [1459, 87] width 158 height 30
